Goal: Task Accomplishment & Management: Manage account settings

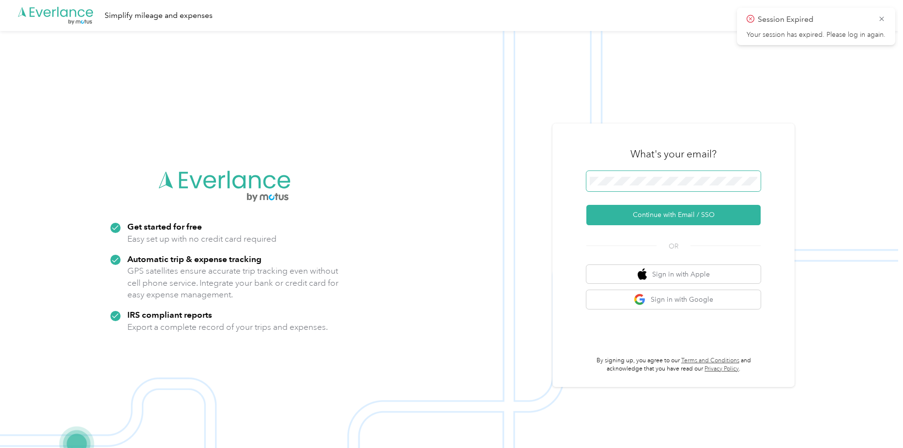
click at [667, 186] on span at bounding box center [673, 181] width 174 height 20
click at [668, 215] on button "Continue with Email / SSO" at bounding box center [673, 215] width 174 height 20
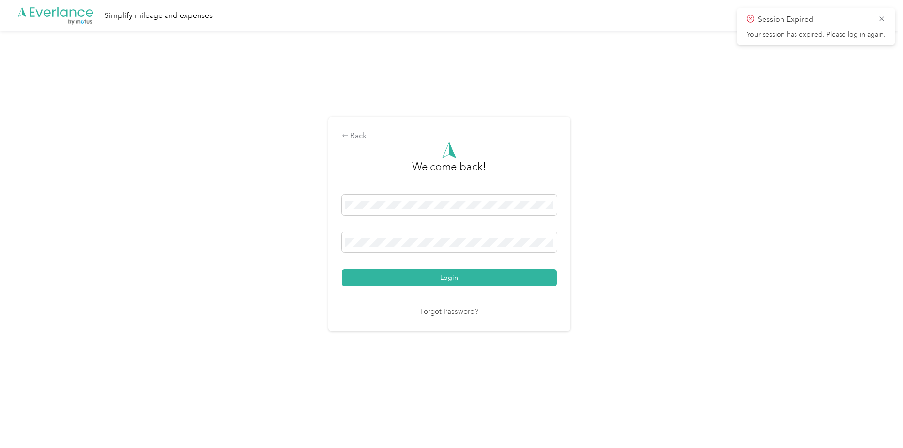
click at [529, 276] on button "Login" at bounding box center [449, 277] width 215 height 17
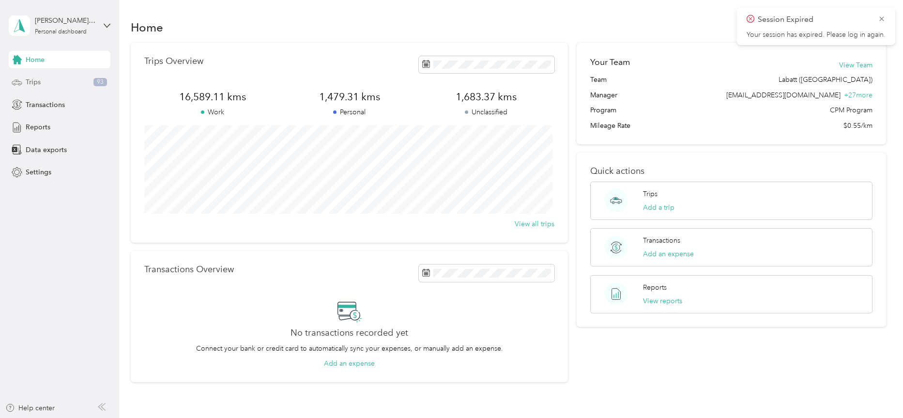
click at [61, 83] on div "Trips 93" at bounding box center [60, 82] width 102 height 17
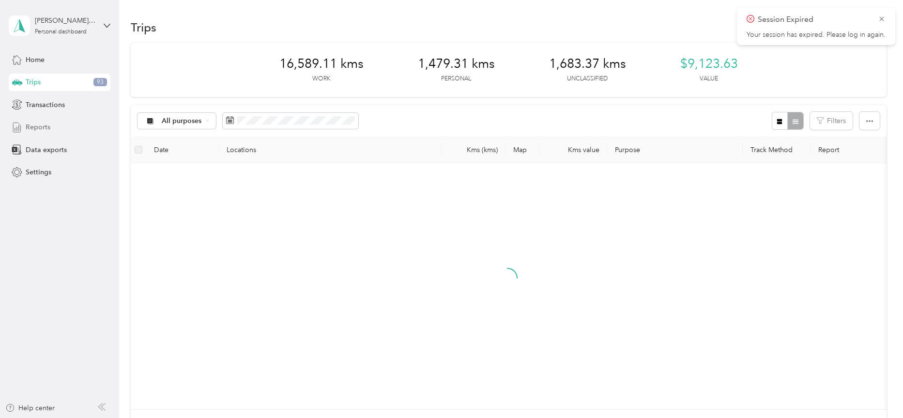
click at [61, 128] on div "Reports" at bounding box center [60, 127] width 102 height 17
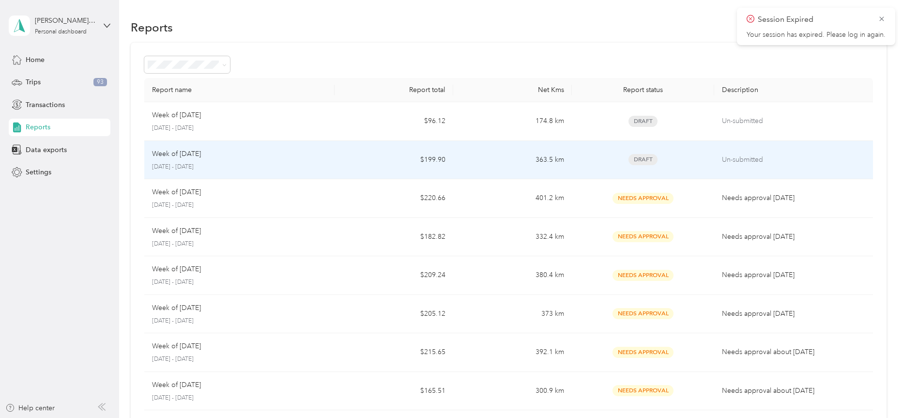
click at [281, 148] on td "Week of [DATE] [DATE] - [DATE]" at bounding box center [239, 160] width 190 height 39
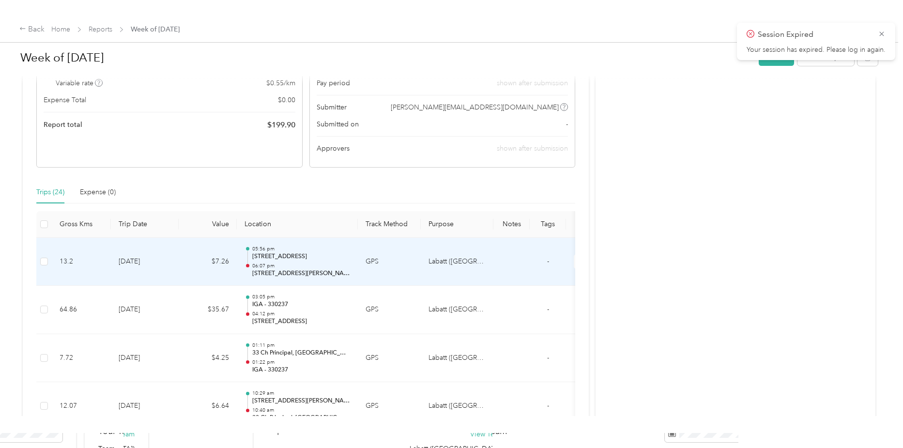
scroll to position [145, 0]
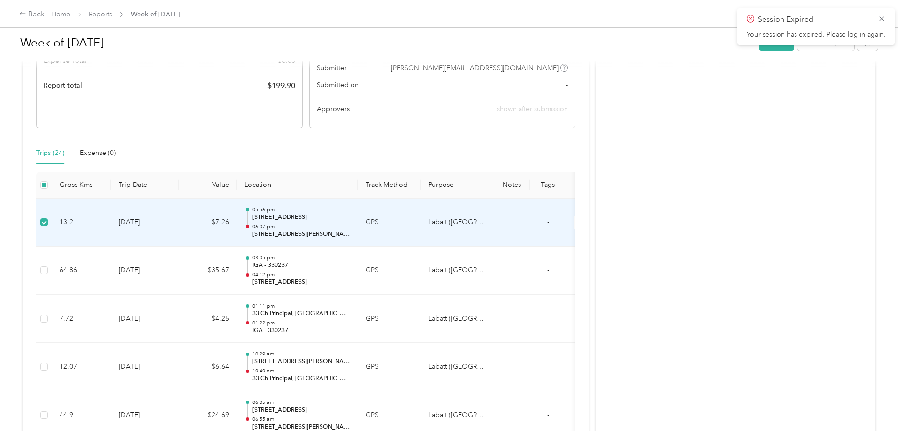
drag, startPoint x: 40, startPoint y: 220, endPoint x: 770, endPoint y: 176, distance: 731.3
drag, startPoint x: 110, startPoint y: 236, endPoint x: 81, endPoint y: 206, distance: 41.4
click at [81, 206] on td "13.2" at bounding box center [81, 222] width 59 height 48
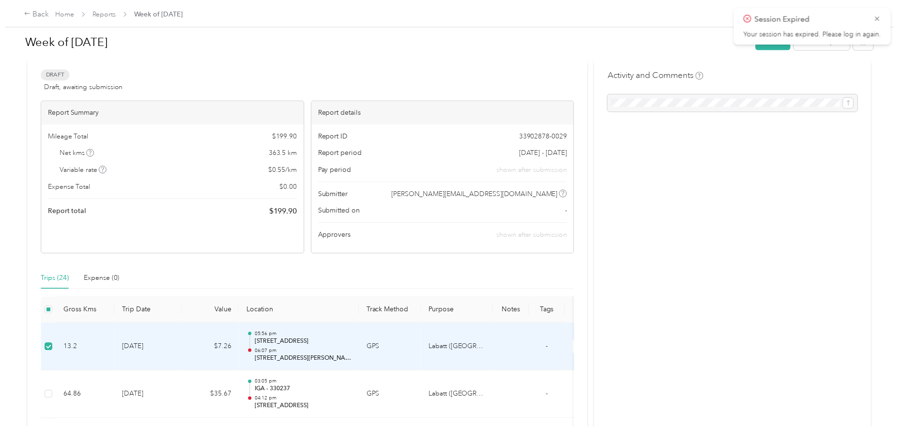
scroll to position [0, 0]
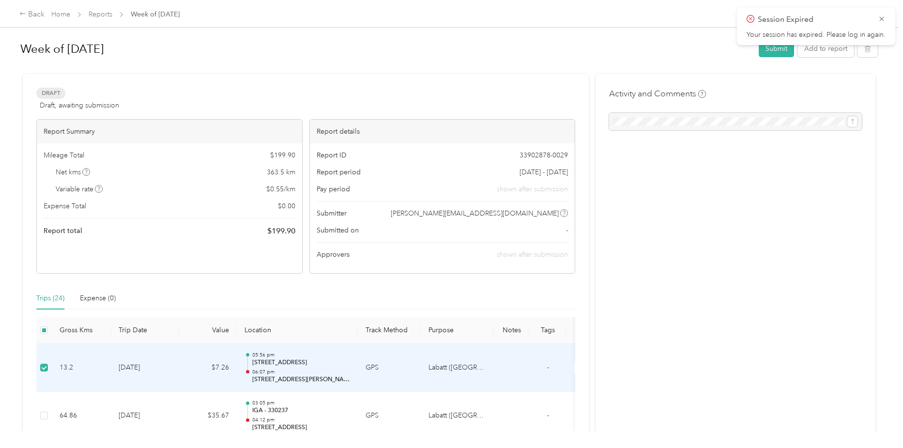
drag, startPoint x: 129, startPoint y: 354, endPoint x: 79, endPoint y: 350, distance: 50.5
click at [85, 321] on td "13.2" at bounding box center [81, 368] width 59 height 48
click at [135, 321] on td "[DATE]" at bounding box center [145, 368] width 68 height 48
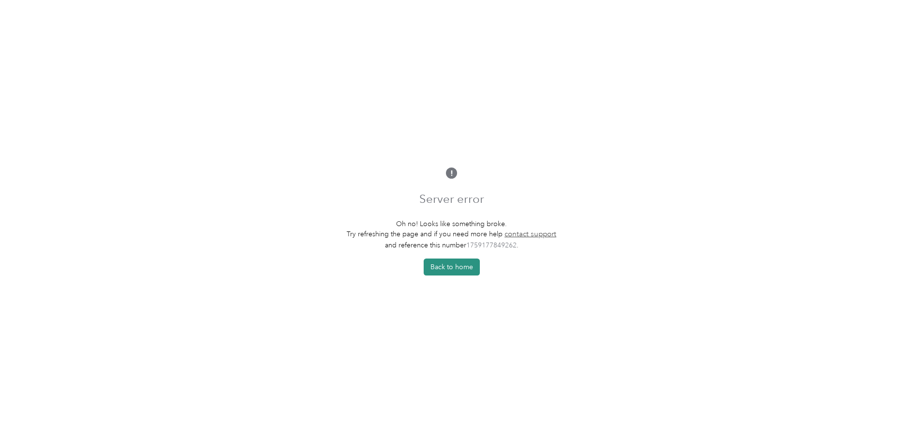
click at [446, 272] on button "Back to home" at bounding box center [452, 266] width 56 height 17
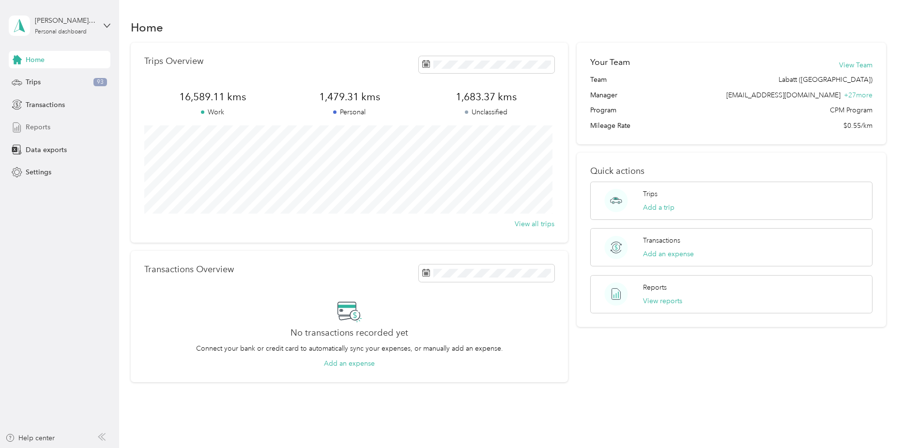
click at [35, 123] on span "Reports" at bounding box center [38, 127] width 25 height 10
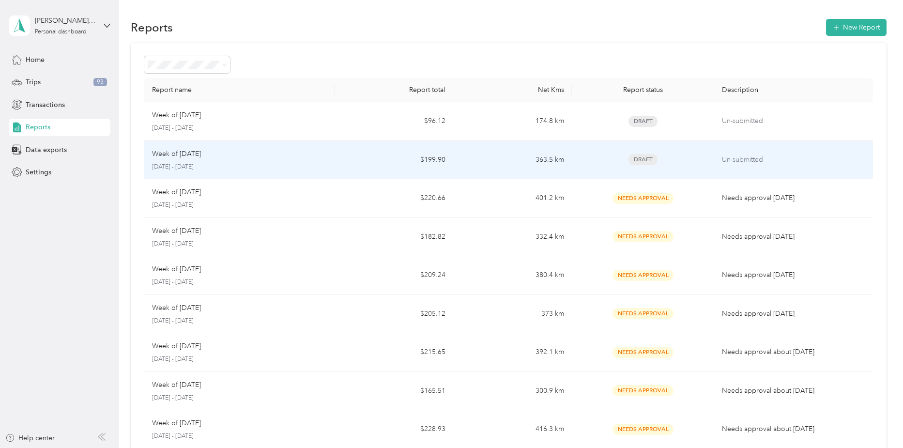
click at [239, 160] on div "Week of [DATE] [DATE] - [DATE]" at bounding box center [239, 160] width 174 height 23
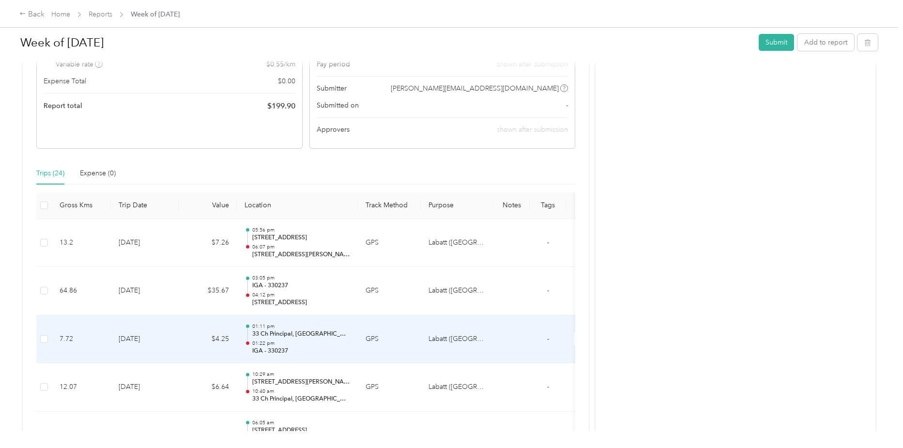
scroll to position [145, 0]
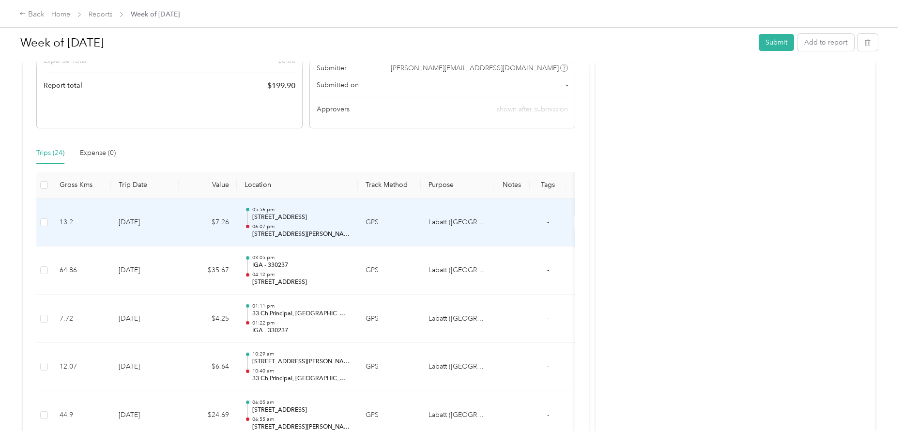
click at [103, 222] on td "13.2" at bounding box center [81, 222] width 59 height 48
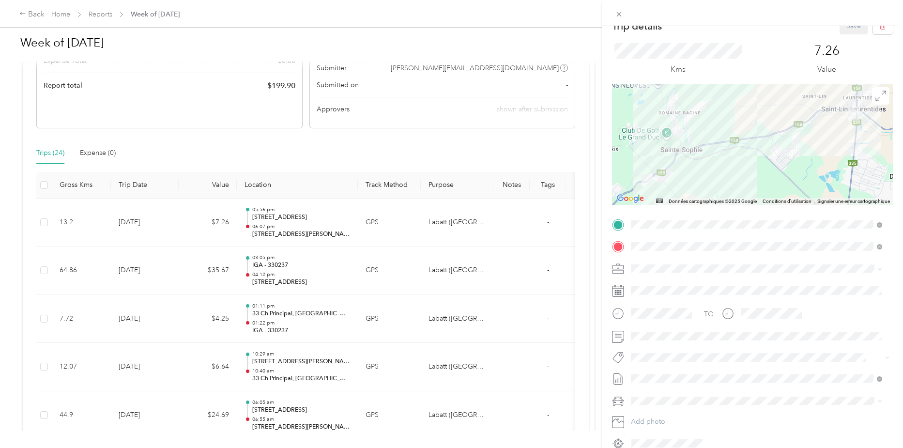
scroll to position [0, 0]
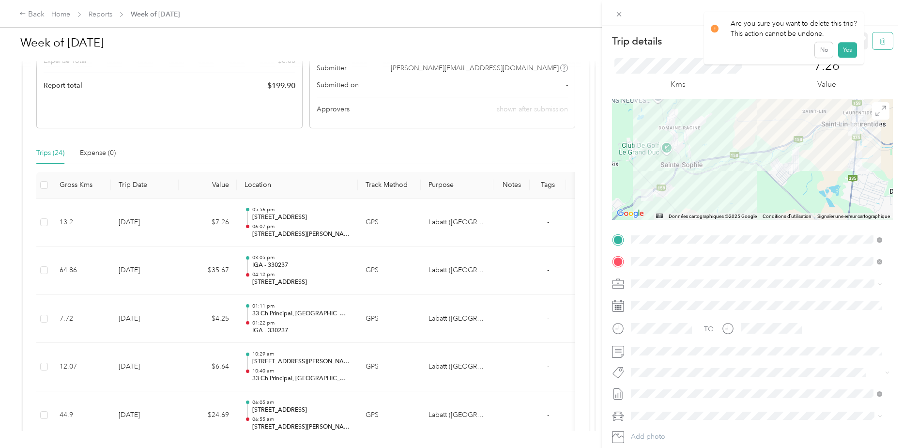
click at [872, 44] on button "button" at bounding box center [882, 40] width 20 height 17
click at [842, 54] on button "Yes" at bounding box center [846, 52] width 19 height 15
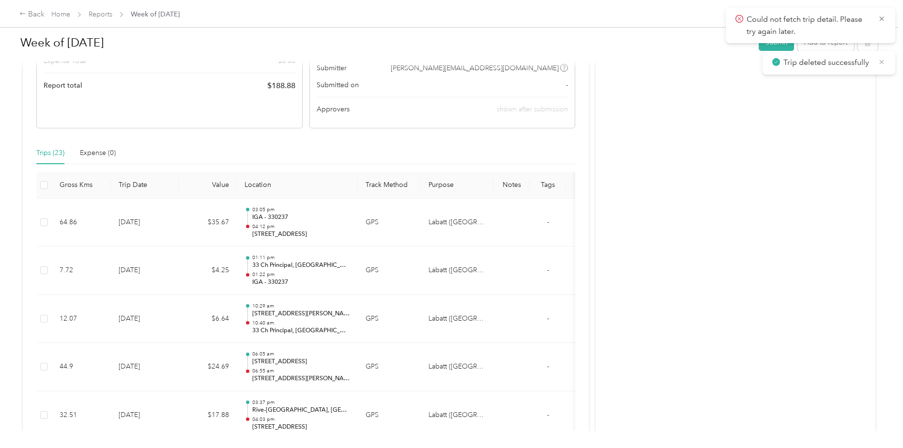
drag, startPoint x: 883, startPoint y: 61, endPoint x: 877, endPoint y: 53, distance: 10.1
click at [883, 61] on icon at bounding box center [882, 62] width 8 height 9
click at [880, 18] on icon at bounding box center [882, 19] width 8 height 9
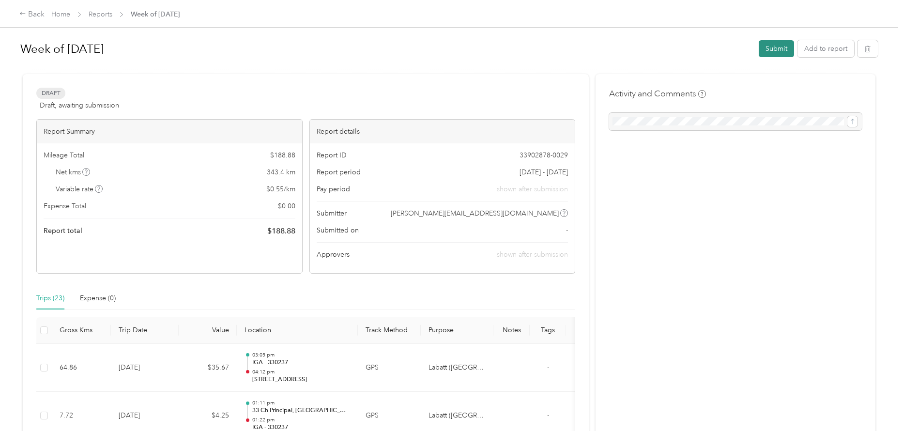
click at [772, 48] on button "Submit" at bounding box center [775, 48] width 35 height 17
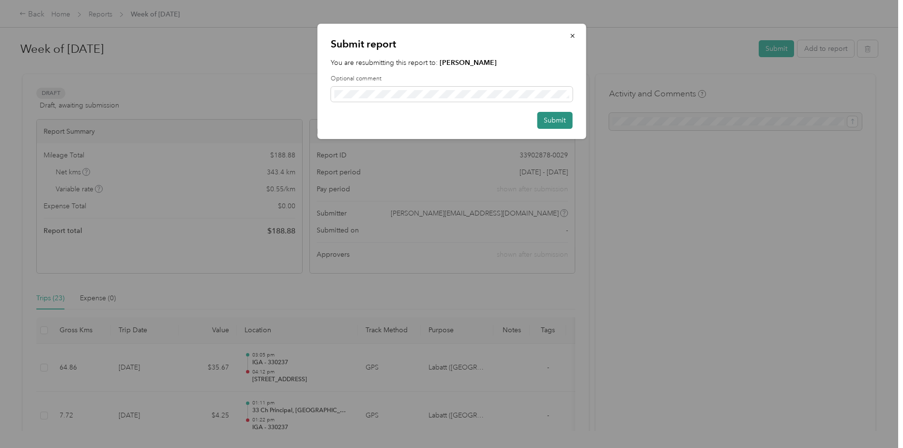
click at [558, 118] on button "Submit" at bounding box center [554, 120] width 35 height 17
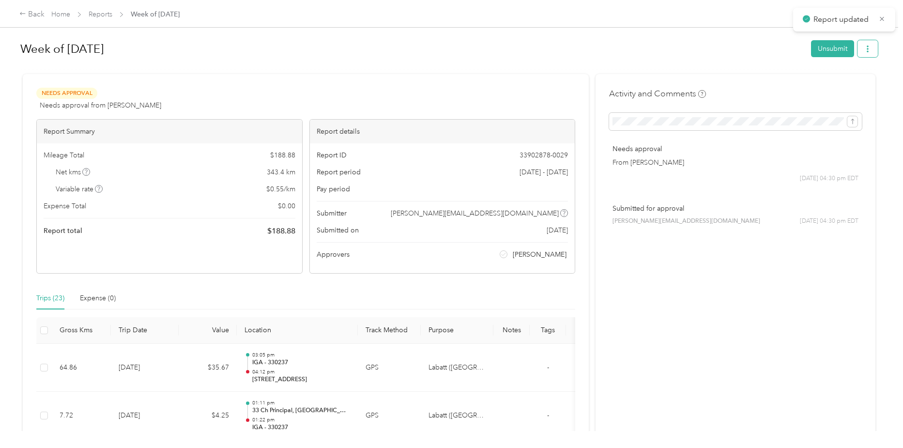
click at [864, 46] on icon "button" at bounding box center [867, 48] width 7 height 7
click at [847, 84] on span "Download" at bounding box center [837, 84] width 32 height 10
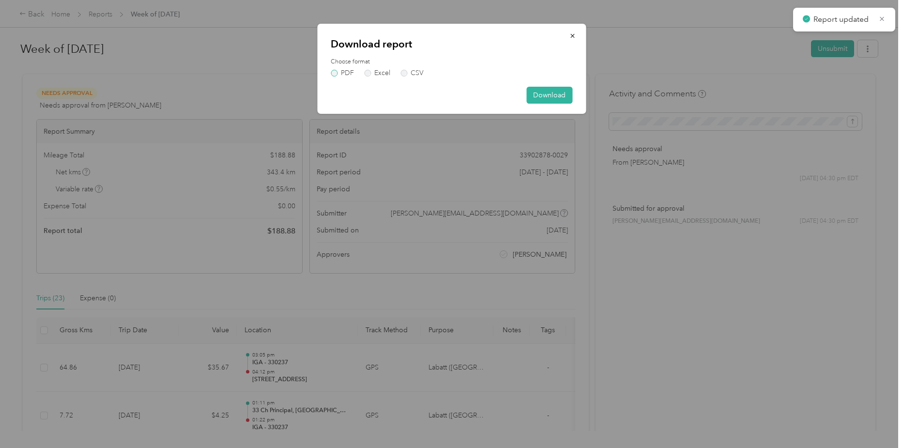
click at [332, 73] on label "PDF" at bounding box center [342, 73] width 23 height 7
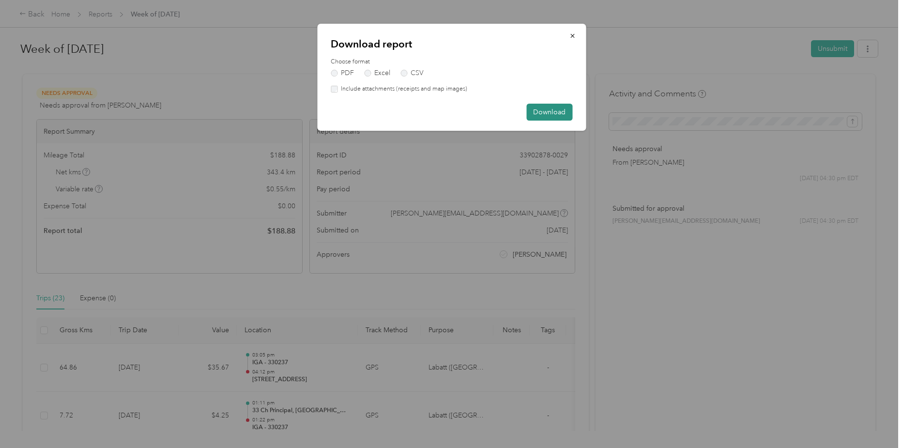
click at [563, 112] on button "Download" at bounding box center [549, 112] width 46 height 17
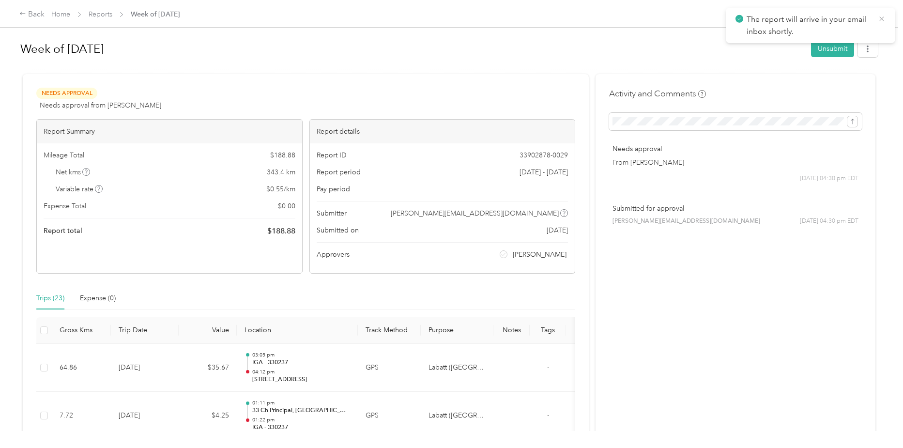
click at [881, 18] on icon at bounding box center [882, 19] width 8 height 9
click at [102, 13] on link "Reports" at bounding box center [101, 14] width 24 height 8
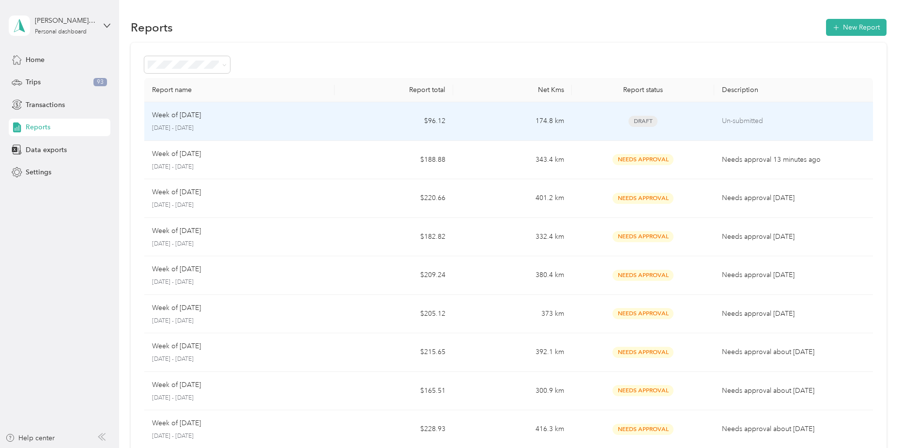
click at [278, 121] on div "Week of [DATE] [DATE] - [DATE]" at bounding box center [239, 121] width 174 height 23
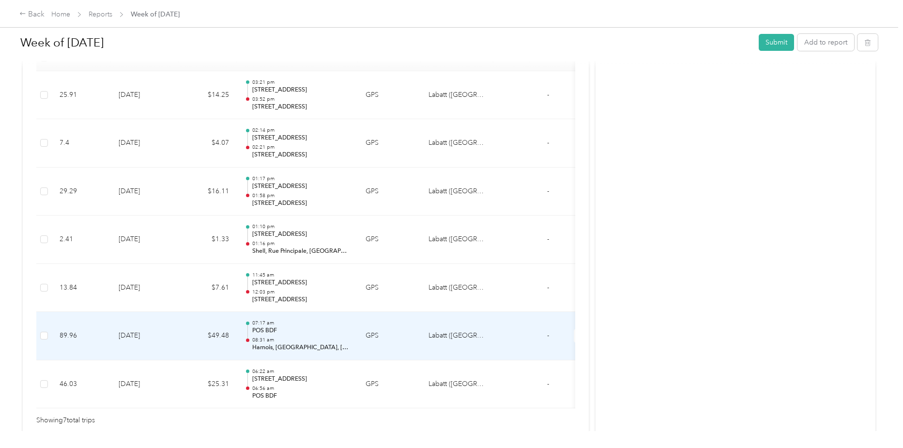
scroll to position [232, 0]
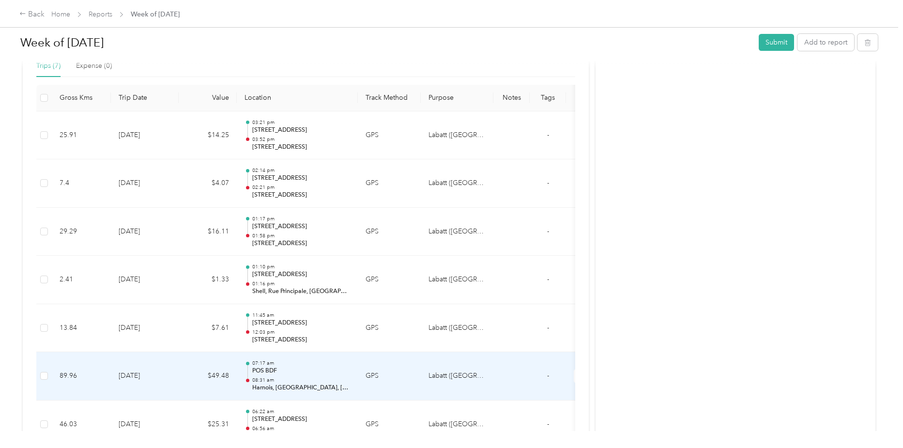
click at [317, 383] on p "08:31 am" at bounding box center [301, 380] width 98 height 7
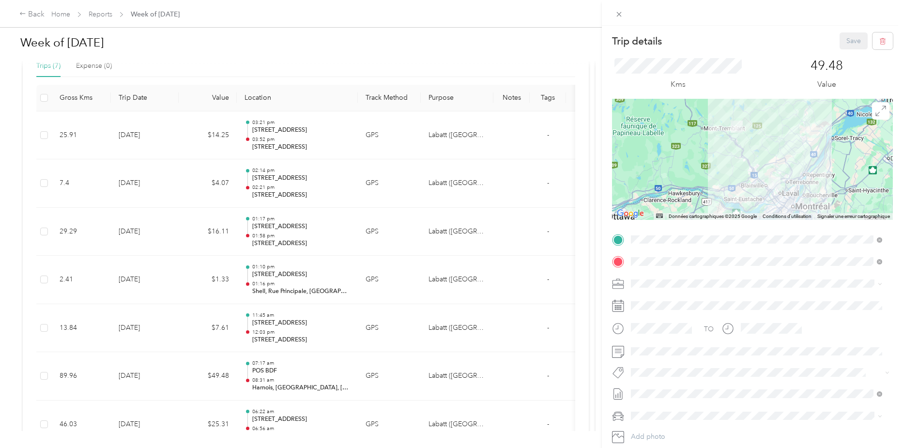
click at [501, 46] on div "Trip details Save This trip cannot be edited because it is either under review,…" at bounding box center [451, 224] width 903 height 448
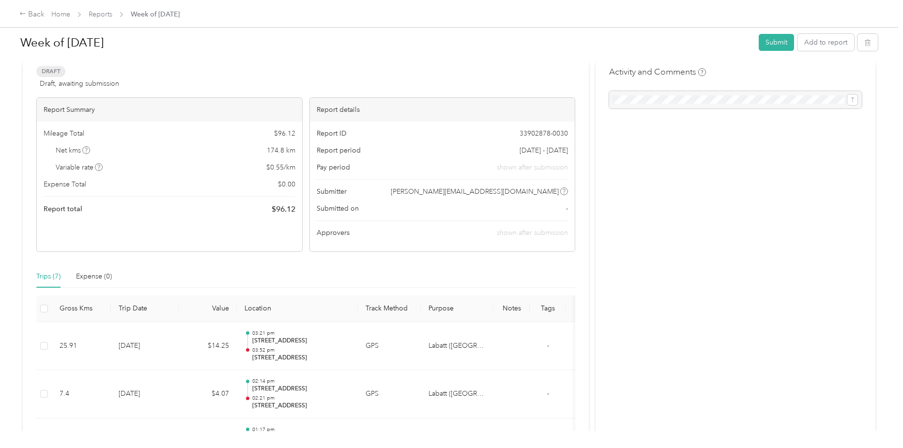
scroll to position [0, 0]
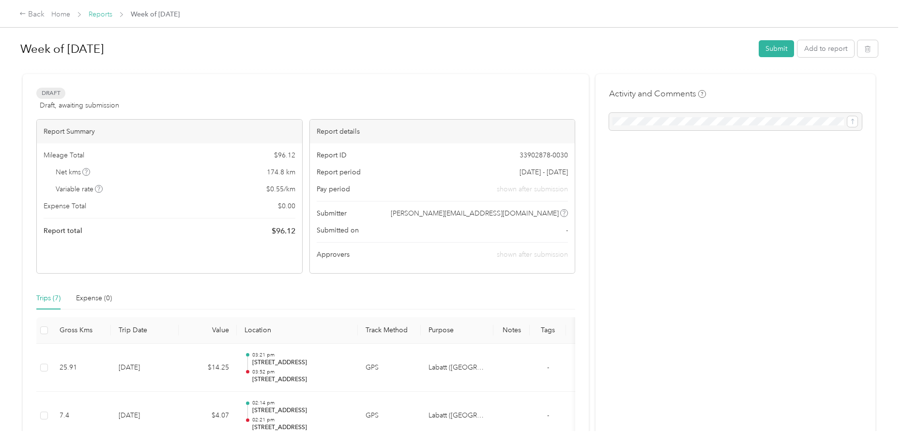
click at [100, 15] on link "Reports" at bounding box center [101, 14] width 24 height 8
